Goal: Task Accomplishment & Management: Use online tool/utility

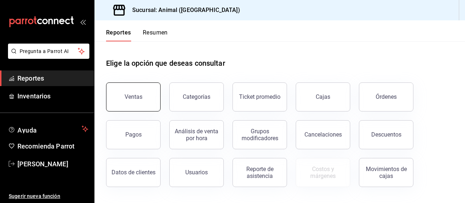
click at [138, 106] on button "Ventas" at bounding box center [133, 96] width 54 height 29
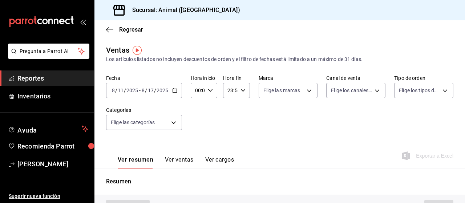
type input "PARROT,UBER_EATS,RAPPI,DIDI_FOOD,ONLINE"
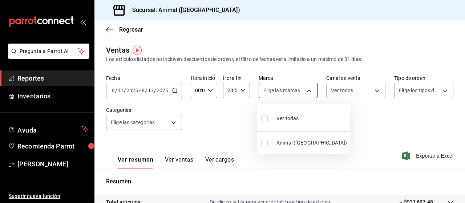
click at [309, 90] on body "Pregunta a Parrot AI Reportes Inventarios Ayuda Recomienda Parrot [PERSON_NAME]…" at bounding box center [232, 101] width 465 height 203
click at [264, 121] on input "checkbox" at bounding box center [264, 118] width 7 height 7
checkbox input "true"
type input "96838179-8fbb-4073-aae3-1789726318c8"
checkbox input "true"
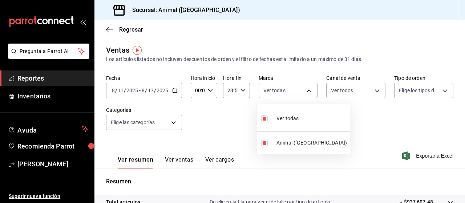
click at [370, 90] on div at bounding box center [232, 101] width 465 height 203
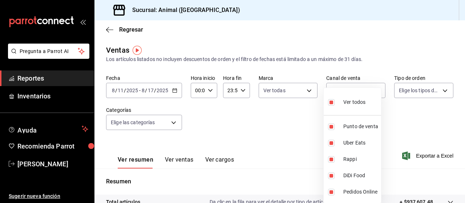
click at [370, 90] on body "Pregunta a Parrot AI Reportes Inventarios Ayuda Recomienda Parrot [PERSON_NAME]…" at bounding box center [232, 101] width 465 height 203
click at [433, 93] on div at bounding box center [232, 101] width 465 height 203
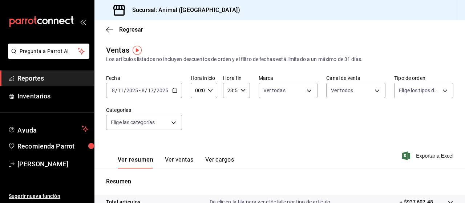
click at [433, 93] on body "Pregunta a Parrot AI Reportes Inventarios Ayuda Recomienda Parrot [PERSON_NAME]…" at bounding box center [232, 101] width 465 height 203
click at [397, 116] on input "checkbox" at bounding box center [397, 118] width 7 height 7
checkbox input "true"
type input "89cc3392-1a89-49ed-91c4-e66ea58282e1,025cf6ae-25b7-4698-bb98-3d77af74a196,EXTER…"
checkbox input "true"
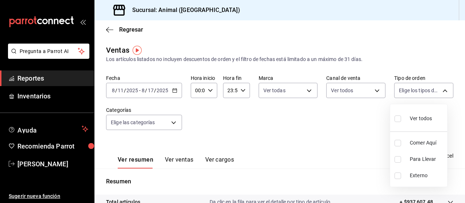
checkbox input "true"
click at [171, 125] on div at bounding box center [232, 101] width 465 height 203
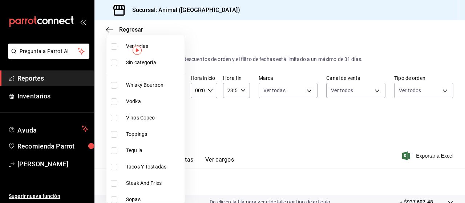
click at [174, 117] on body "Pregunta a Parrot AI Reportes Inventarios Ayuda Recomienda Parrot [PERSON_NAME]…" at bounding box center [232, 101] width 465 height 203
click at [112, 46] on input "checkbox" at bounding box center [114, 46] width 7 height 7
checkbox input "true"
type input "696422f3-042f-4992-a796-20cec1d2addd,ab2f2cdd-2d2d-455a-bd59-969ed93fbee5,5744a…"
checkbox input "true"
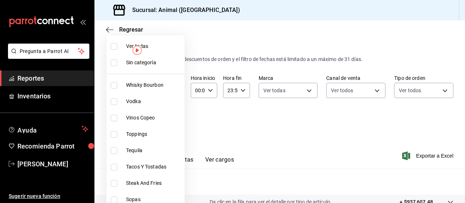
checkbox input "true"
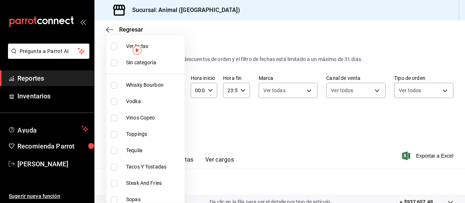
checkbox input "true"
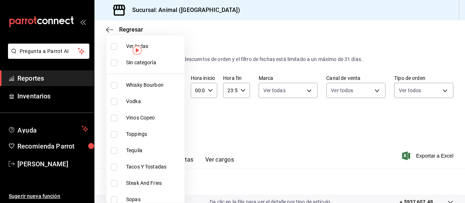
checkbox input "true"
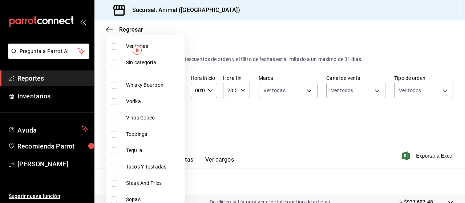
checkbox input "true"
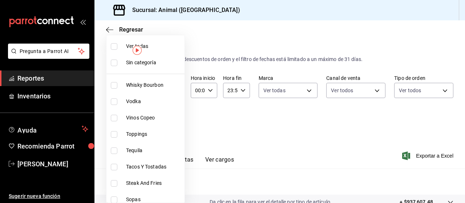
checkbox input "true"
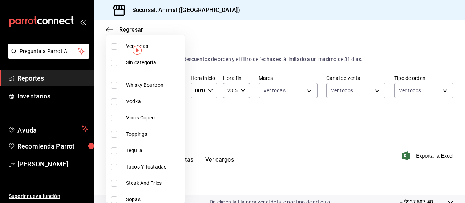
checkbox input "true"
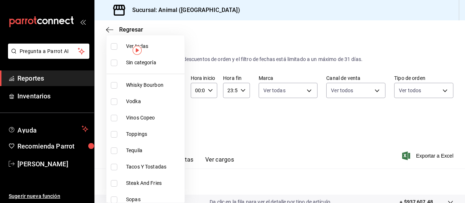
checkbox input "true"
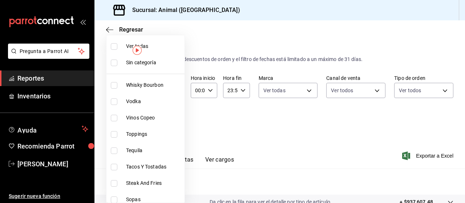
checkbox input "true"
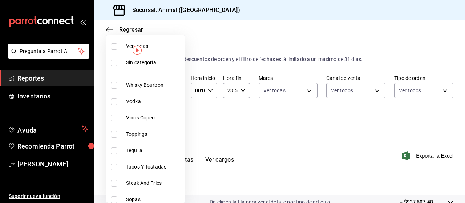
checkbox input "true"
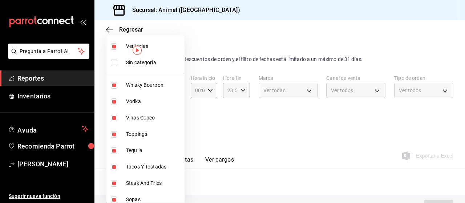
click at [261, 113] on div at bounding box center [232, 101] width 465 height 203
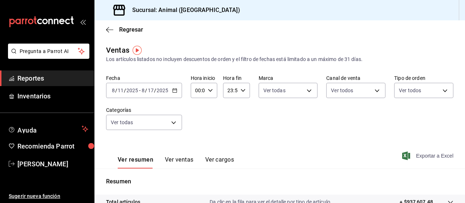
click at [411, 156] on span "Exportar a Excel" at bounding box center [428, 155] width 50 height 9
click at [174, 91] on icon "button" at bounding box center [174, 90] width 5 height 5
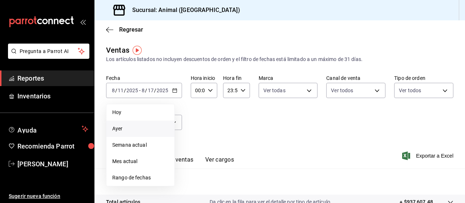
click at [117, 133] on li "Ayer" at bounding box center [140, 129] width 68 height 16
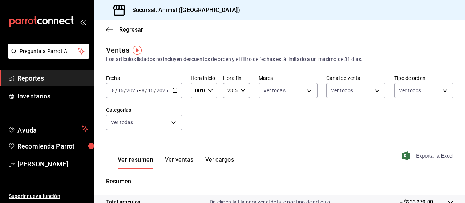
click at [420, 152] on span "Exportar a Excel" at bounding box center [428, 155] width 50 height 9
